Goal: Task Accomplishment & Management: Use online tool/utility

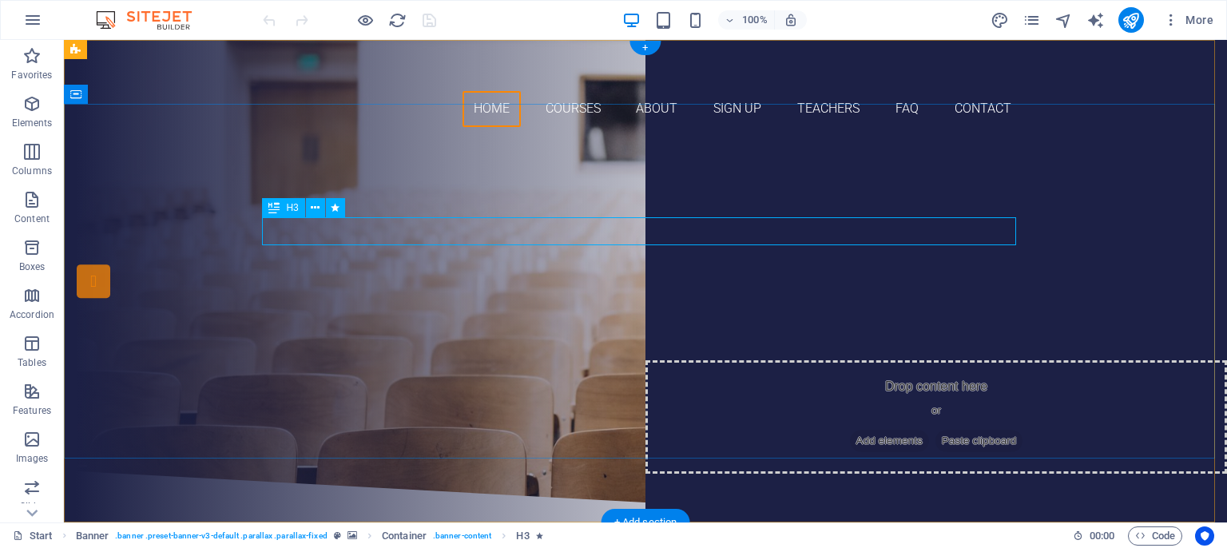
click at [853, 238] on div "Are you ready to learn new languages?" at bounding box center [645, 231] width 754 height 28
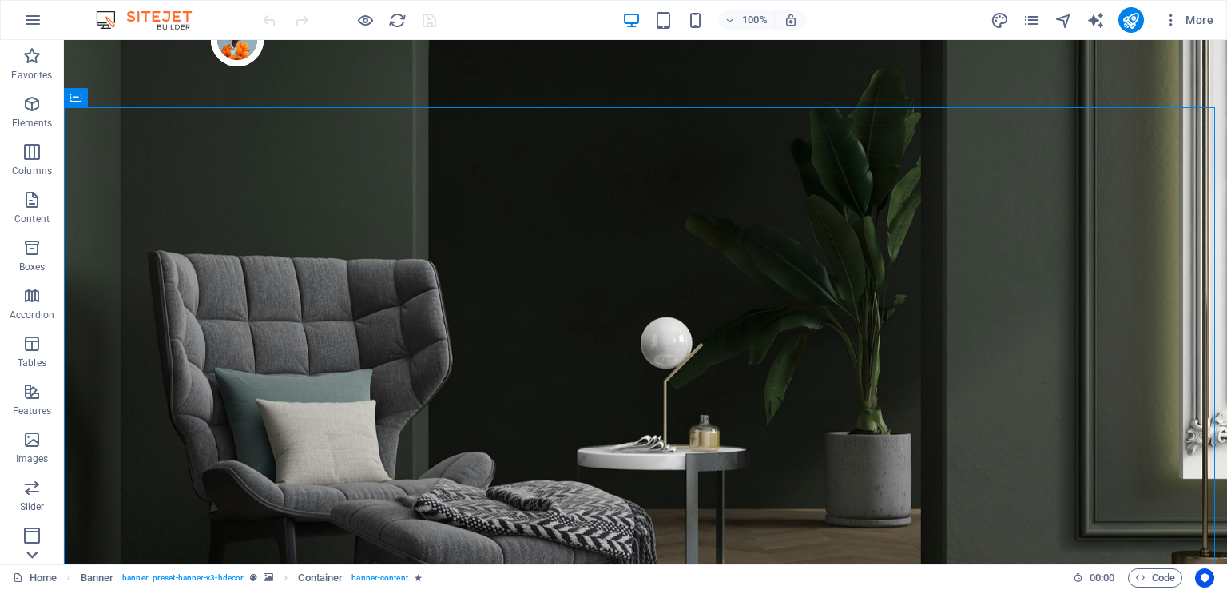
click at [34, 557] on icon at bounding box center [32, 554] width 22 height 22
click at [1131, 23] on icon "publish" at bounding box center [1131, 20] width 18 height 18
